Goal: Transaction & Acquisition: Purchase product/service

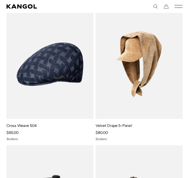
click at [0, 0] on img at bounding box center [0, 0] width 0 height 0
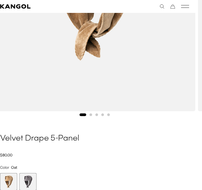
scroll to position [192, 6]
click at [31, 183] on span "2 of 2" at bounding box center [27, 181] width 17 height 17
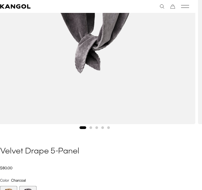
scroll to position [0, 111]
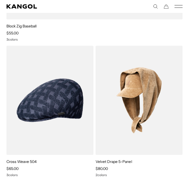
scroll to position [0, 111]
click at [0, 0] on img at bounding box center [0, 0] width 0 height 0
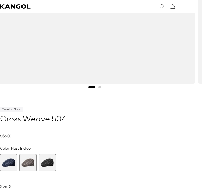
scroll to position [0, 111]
click at [26, 161] on span "2 of 3" at bounding box center [27, 162] width 17 height 17
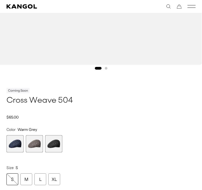
click at [53, 141] on span "3 of 3" at bounding box center [53, 143] width 17 height 17
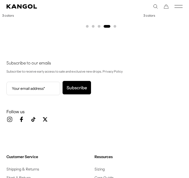
scroll to position [0, 111]
